Goal: Information Seeking & Learning: Find specific fact

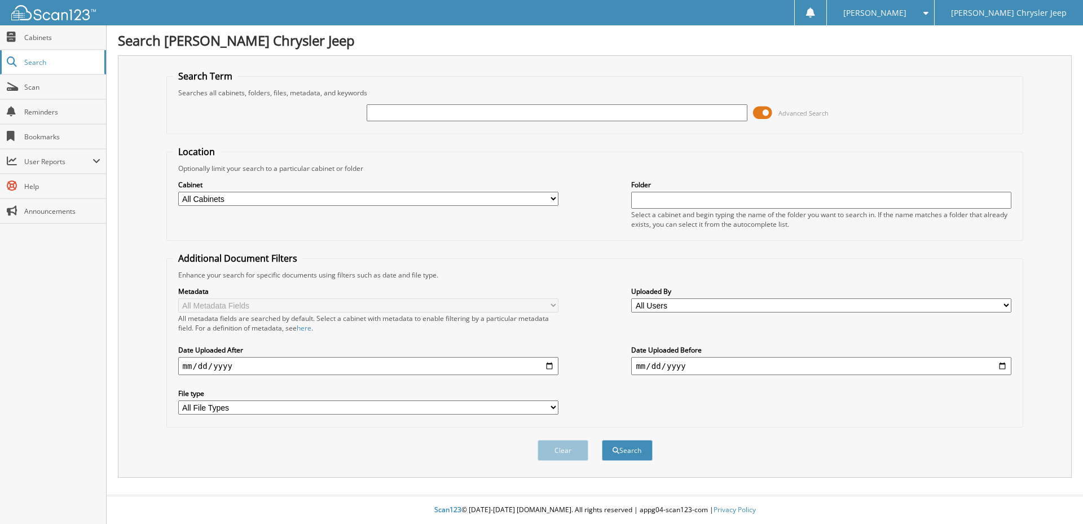
click at [65, 60] on span "Search" at bounding box center [61, 63] width 74 height 10
click at [928, 15] on span at bounding box center [923, 13] width 11 height 8
click at [45, 41] on span "Cabinets" at bounding box center [62, 38] width 76 height 10
click at [42, 37] on span "Cabinets" at bounding box center [62, 38] width 76 height 10
type input "QUIETT"
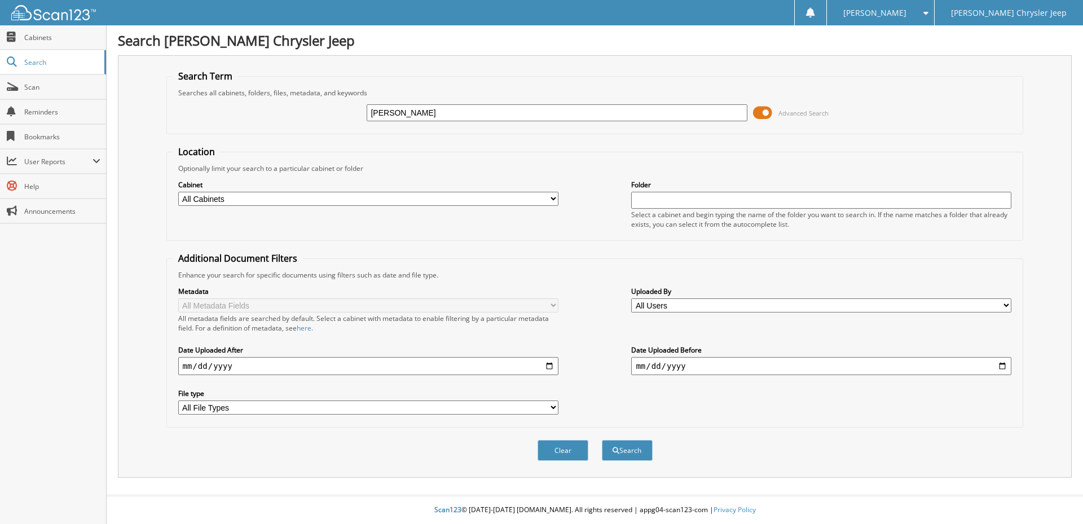
click at [602, 440] on button "Search" at bounding box center [627, 450] width 51 height 21
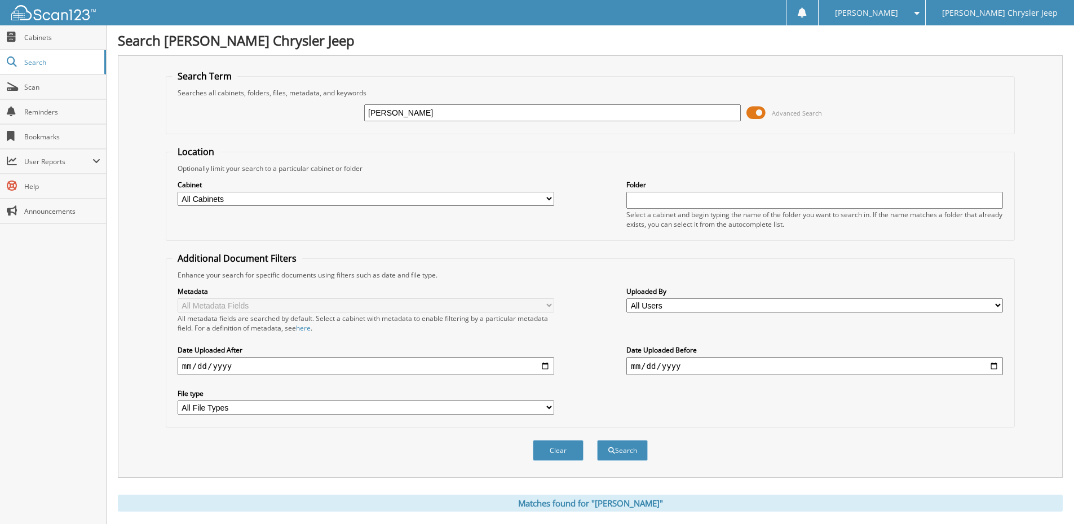
scroll to position [113, 0]
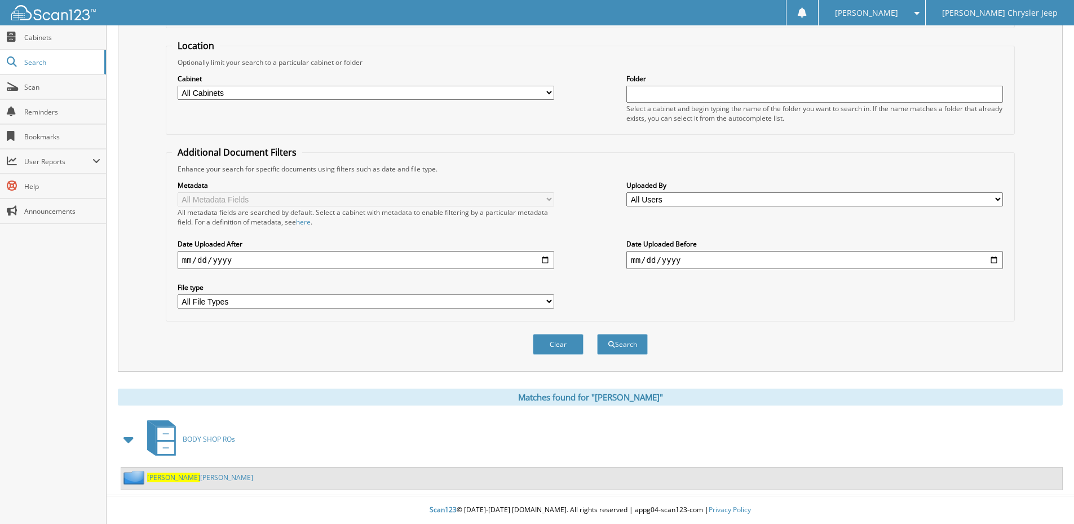
click at [188, 477] on link "[PERSON_NAME] [PERSON_NAME]" at bounding box center [200, 478] width 106 height 10
